Goal: Check status

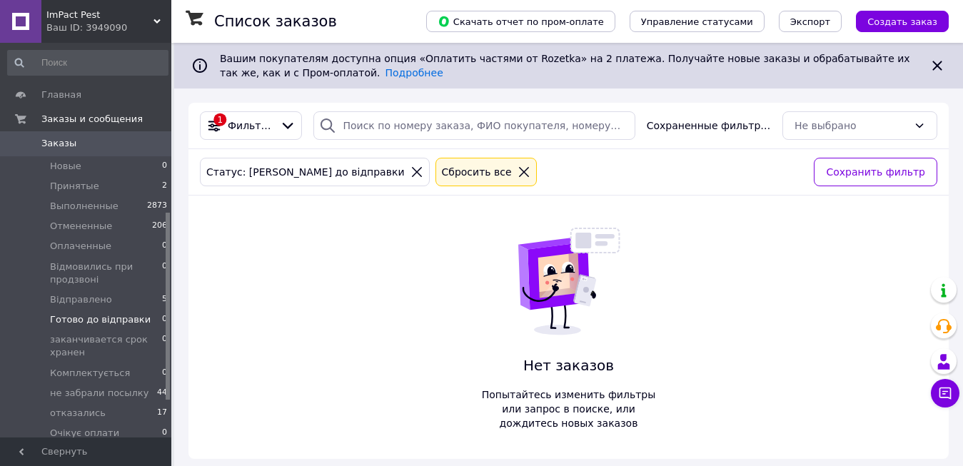
scroll to position [357, 0]
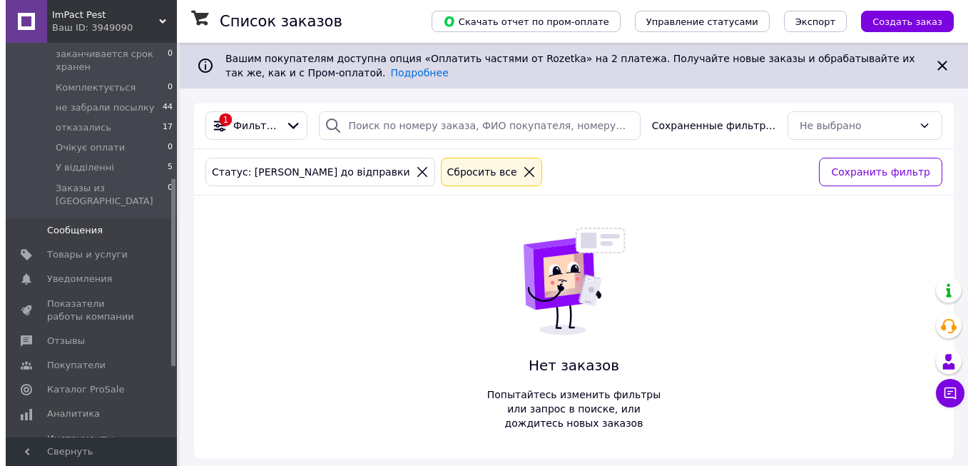
scroll to position [357, 0]
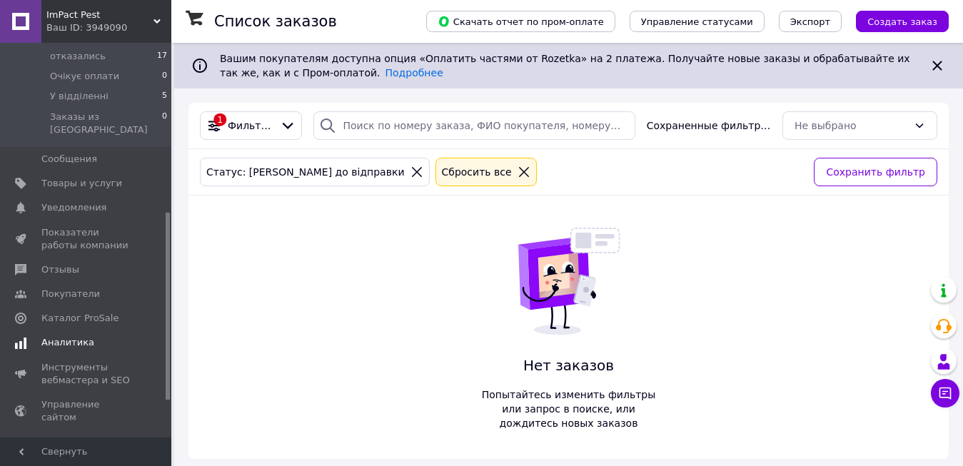
click at [98, 336] on span "Аналитика" at bounding box center [86, 342] width 91 height 13
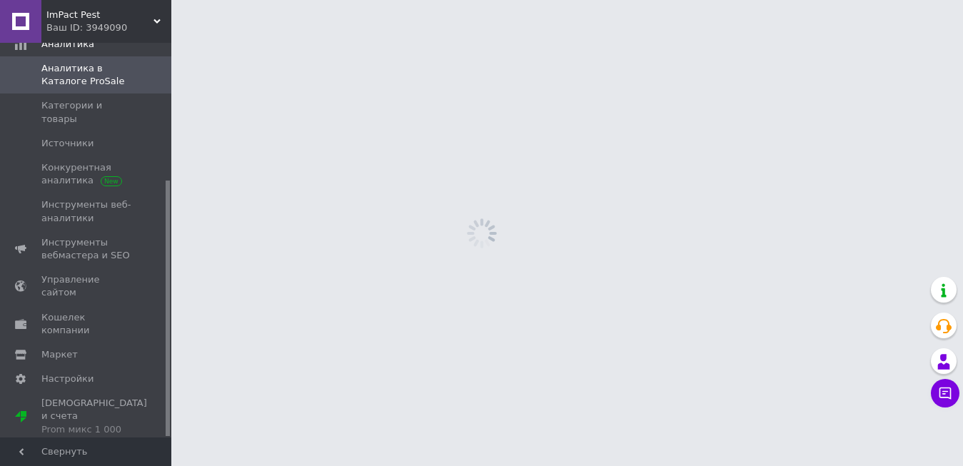
scroll to position [211, 0]
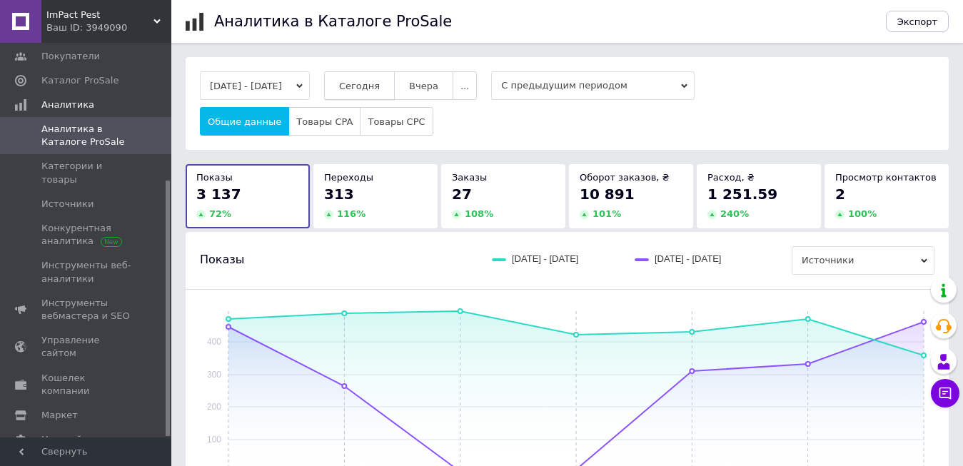
click at [380, 85] on span "Сегодня" at bounding box center [359, 86] width 41 height 11
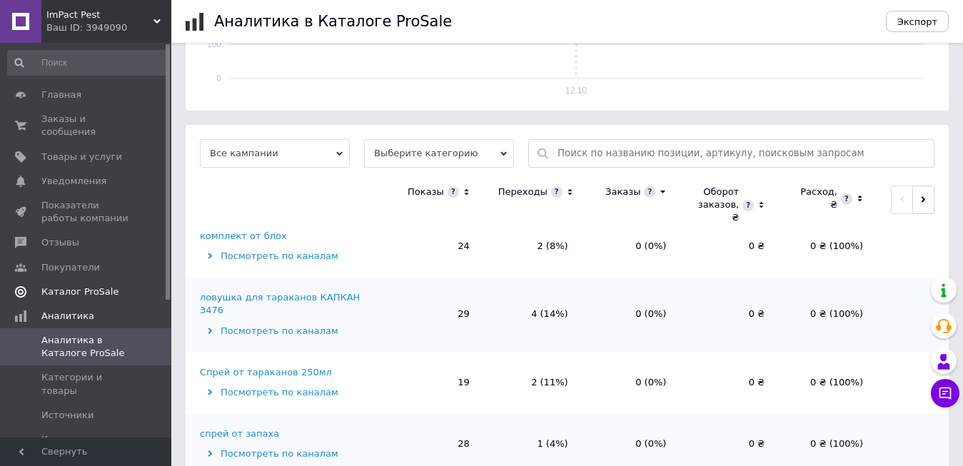
scroll to position [250, 0]
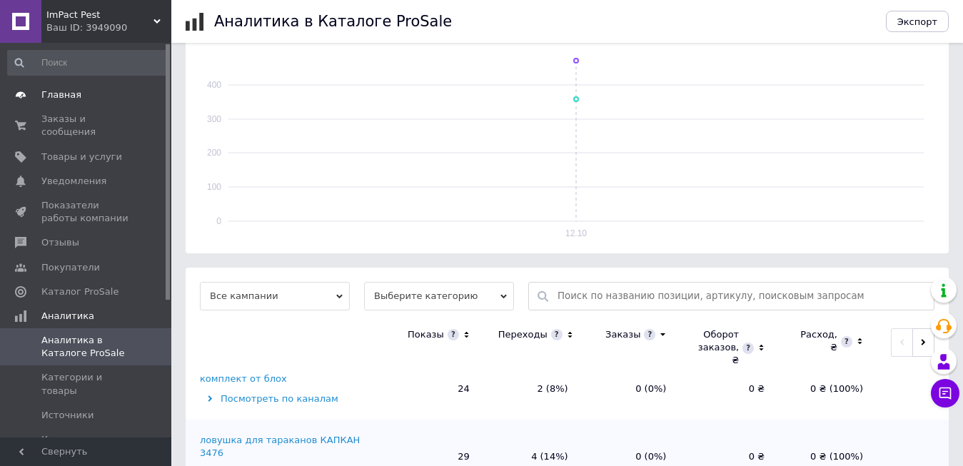
click at [69, 96] on span "Главная" at bounding box center [61, 94] width 40 height 13
